Goal: Information Seeking & Learning: Learn about a topic

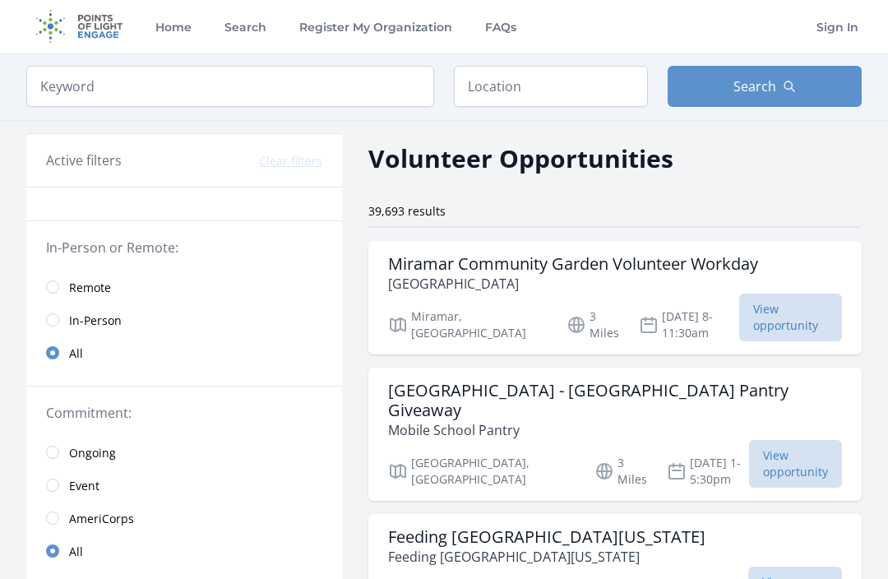
click at [124, 333] on link "In-Person" at bounding box center [184, 319] width 316 height 33
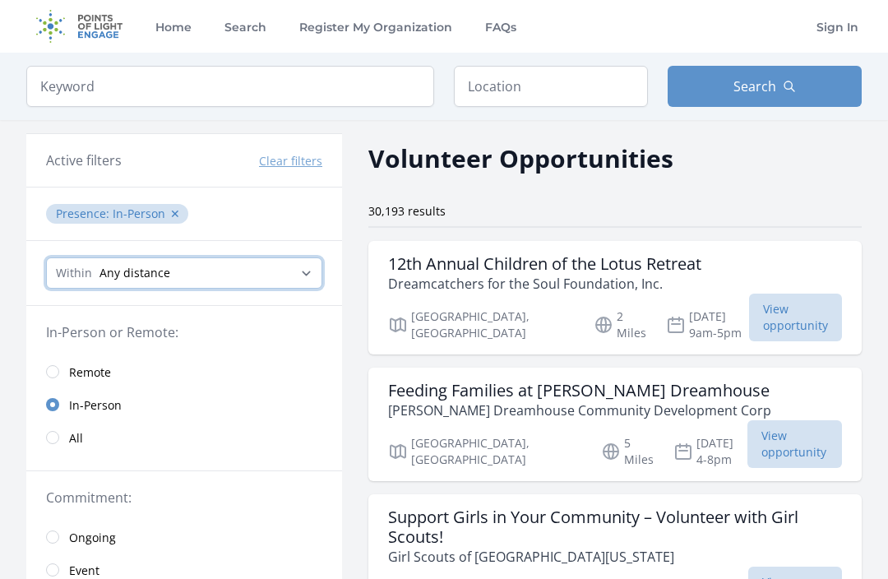
click at [92, 262] on select "Any distance , 5 Miles , 20 Miles , 50 Miles , 100 Miles" at bounding box center [184, 272] width 276 height 31
select select "32186"
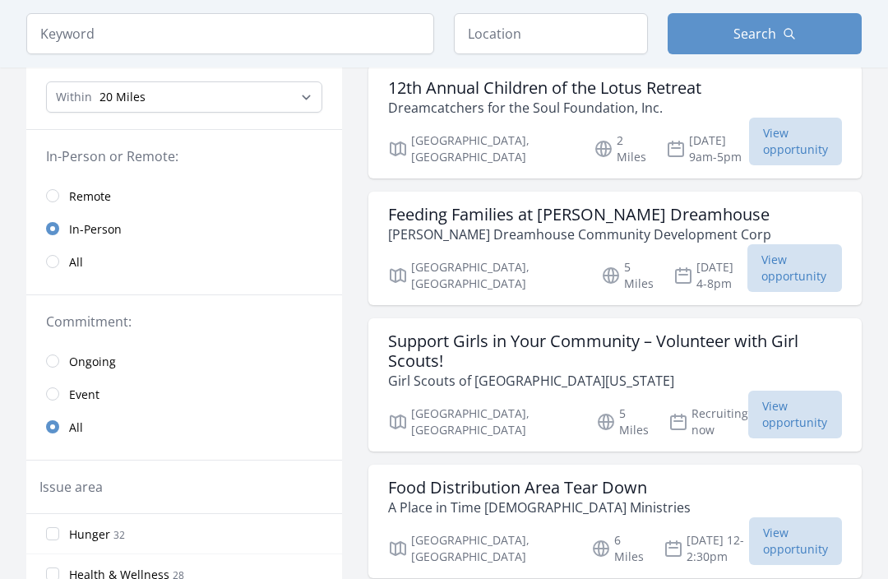
scroll to position [120, 0]
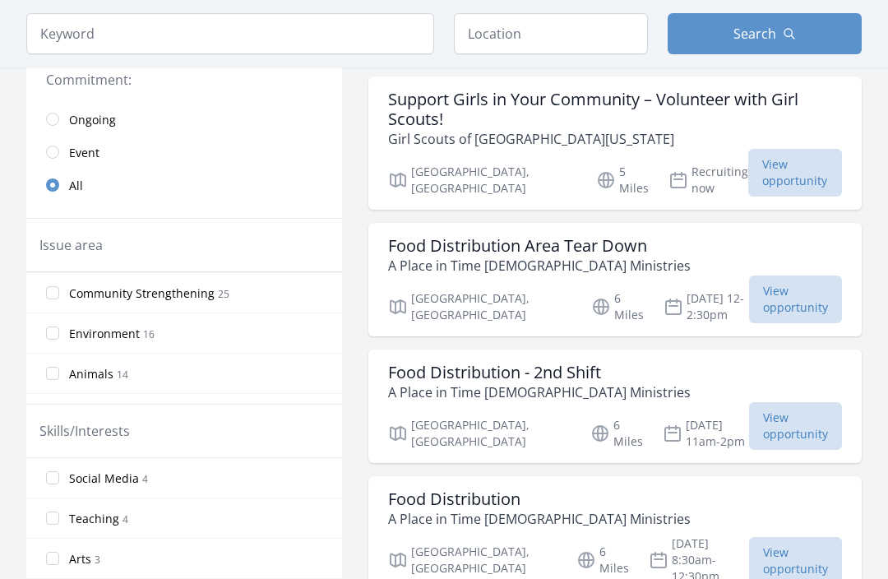
click at [46, 150] on input "radio" at bounding box center [52, 152] width 13 height 13
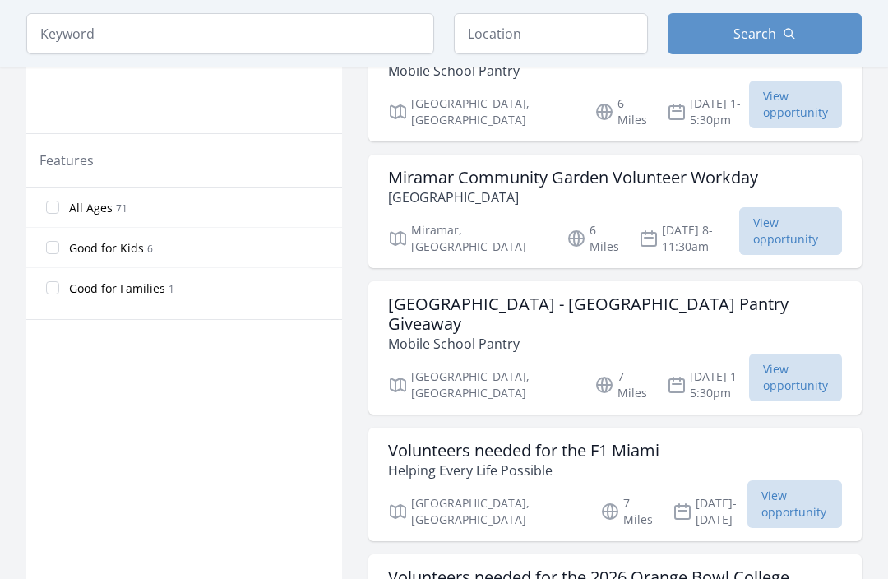
click at [58, 205] on input "All Ages [DEMOGRAPHIC_DATA]" at bounding box center [52, 207] width 13 height 13
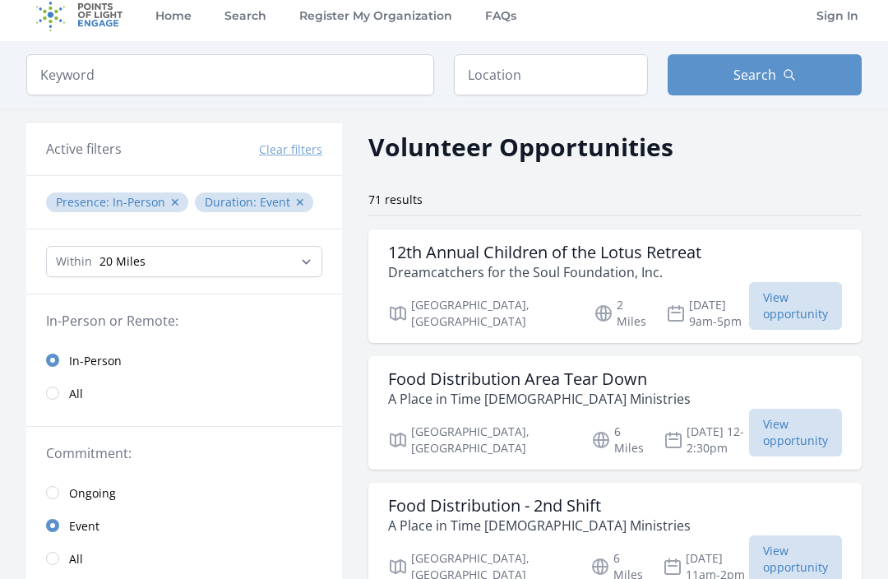
scroll to position [22, 0]
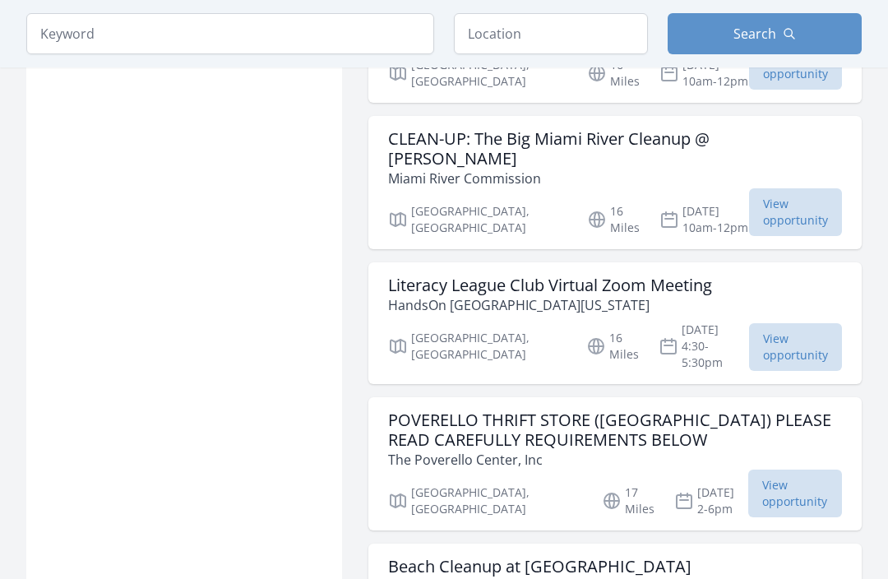
scroll to position [6332, 0]
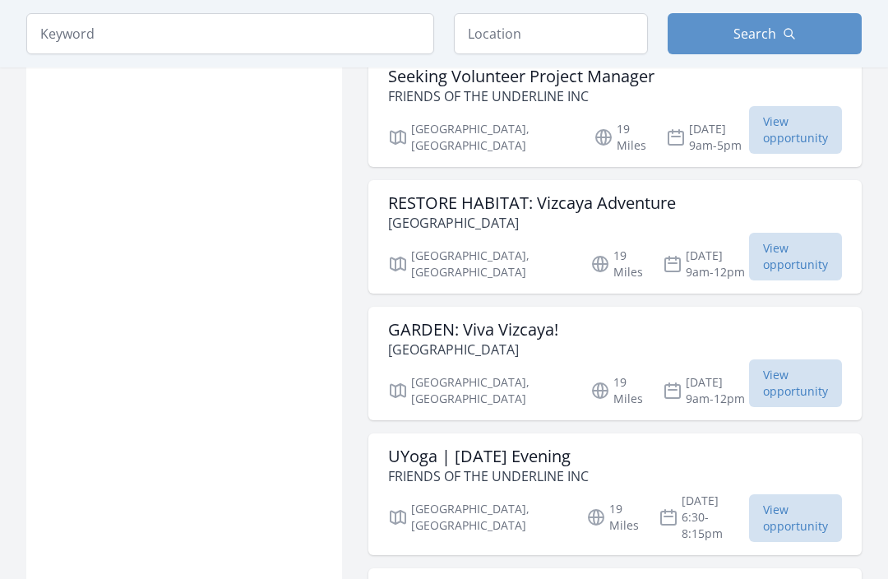
scroll to position [8534, 0]
